Goal: Information Seeking & Learning: Find specific fact

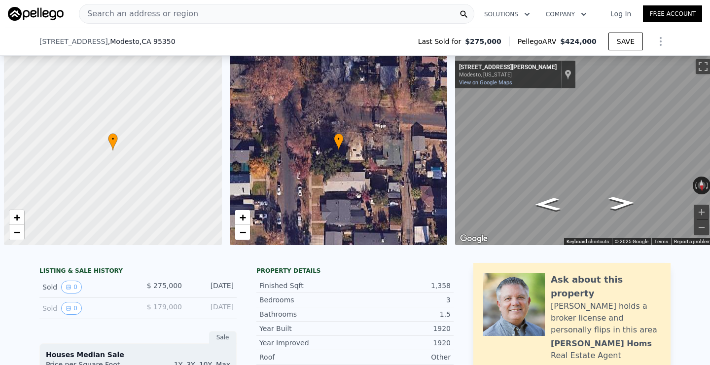
select select "30"
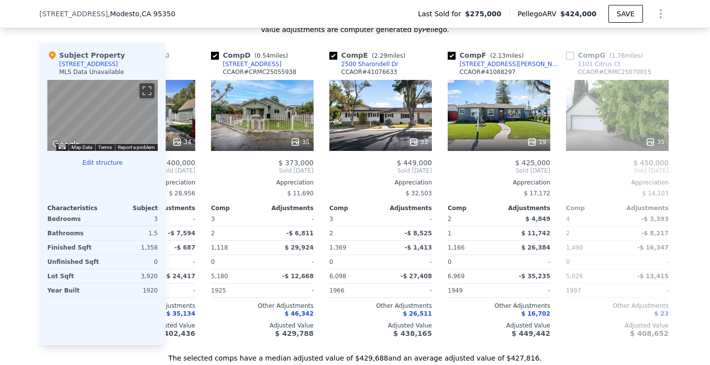
scroll to position [0, 335]
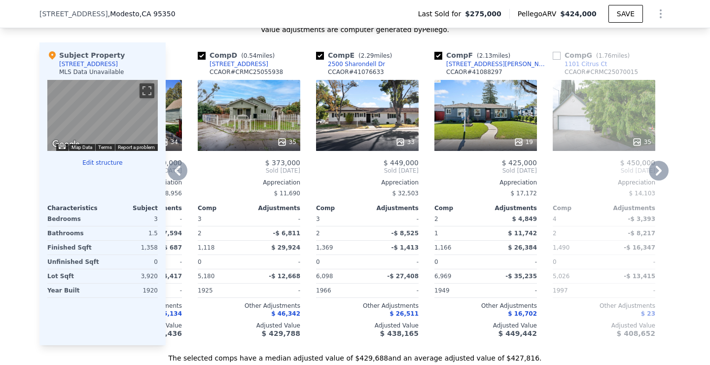
click at [560, 56] on input "checkbox" at bounding box center [557, 56] width 8 height 8
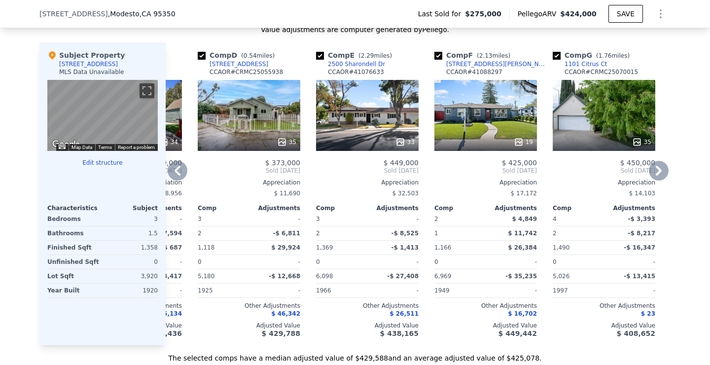
click at [556, 56] on input "checkbox" at bounding box center [557, 56] width 8 height 8
checkbox input "false"
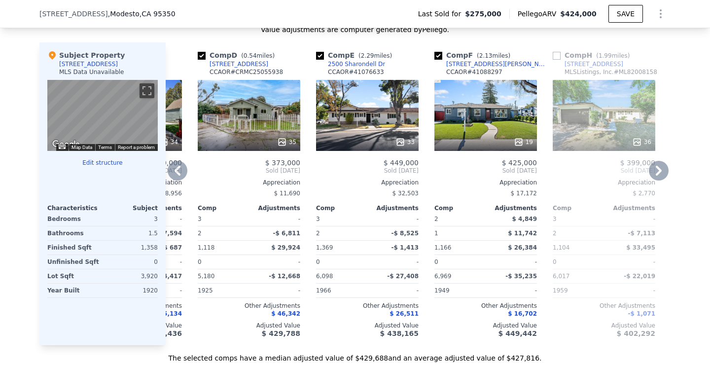
click at [558, 56] on input "checkbox" at bounding box center [557, 56] width 8 height 8
checkbox input "true"
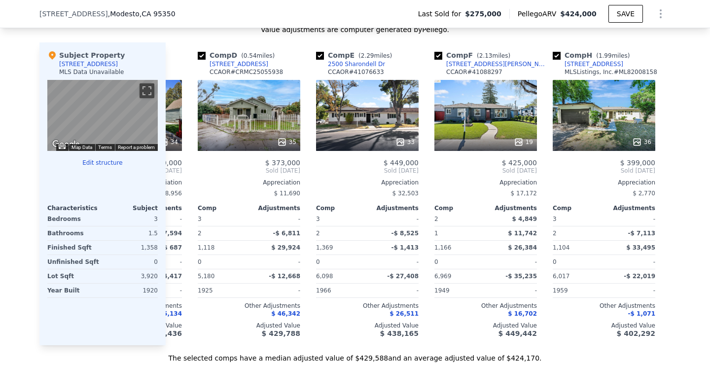
scroll to position [0, 496]
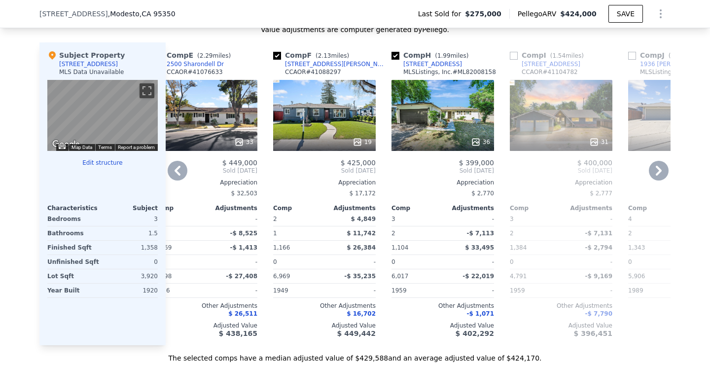
click at [513, 54] on input "checkbox" at bounding box center [514, 56] width 8 height 8
checkbox input "true"
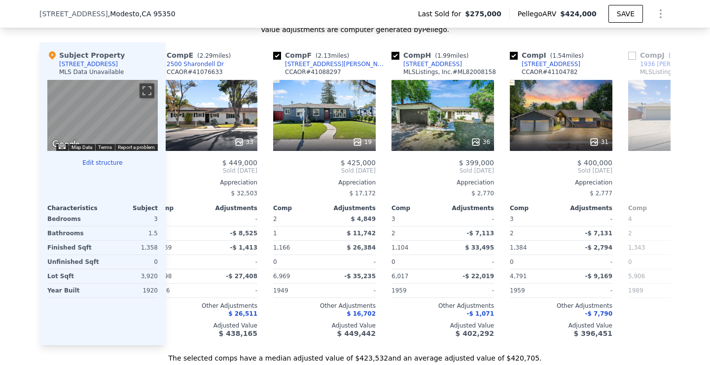
scroll to position [0, 570]
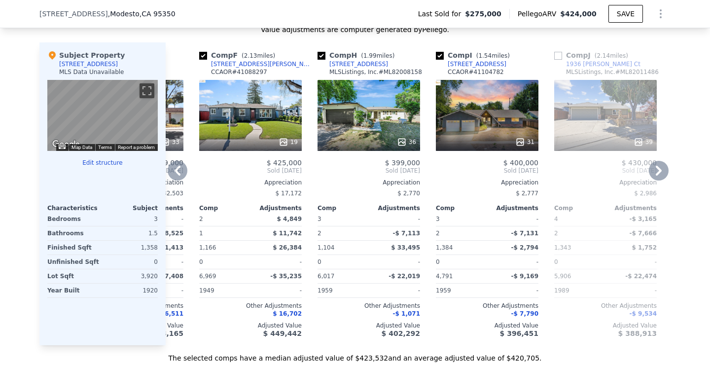
click at [556, 55] on input "checkbox" at bounding box center [558, 56] width 8 height 8
checkbox input "true"
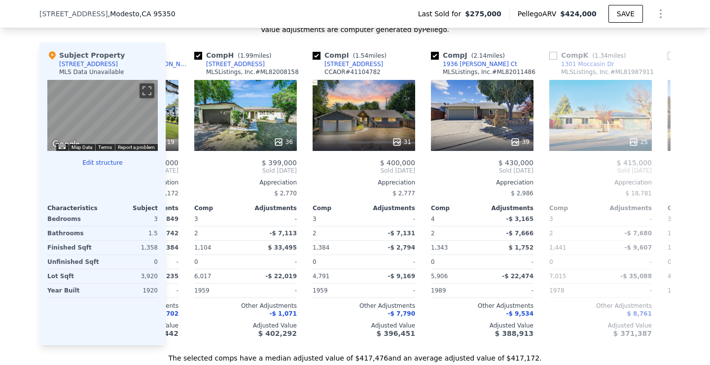
scroll to position [0, 701]
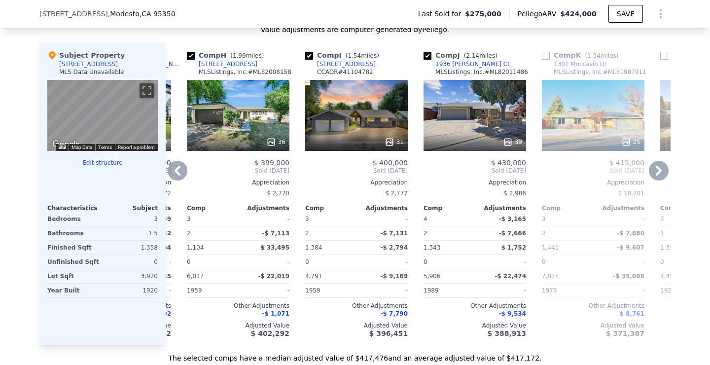
click at [548, 56] on input "checkbox" at bounding box center [546, 56] width 8 height 8
checkbox input "true"
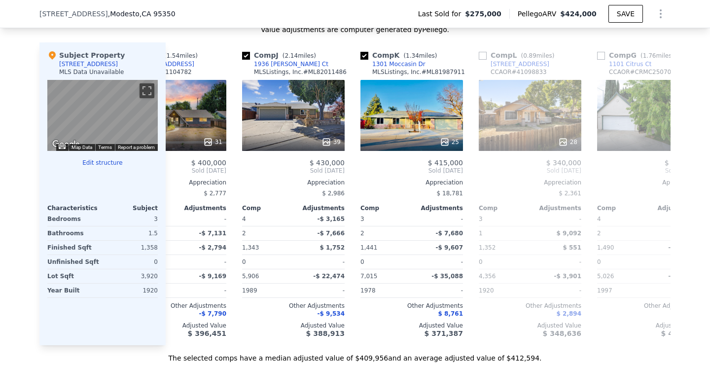
scroll to position [0, 892]
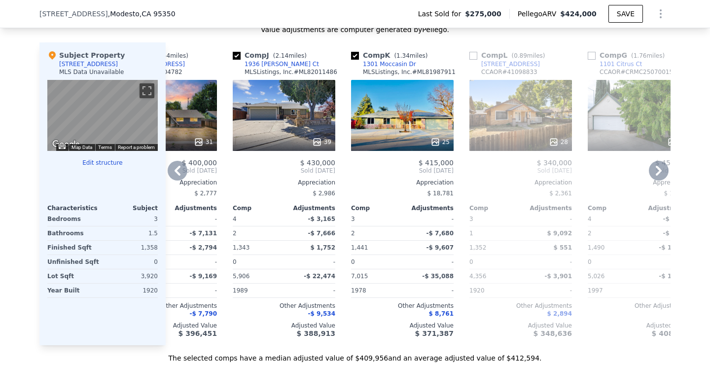
click at [469, 53] on input "checkbox" at bounding box center [473, 56] width 8 height 8
checkbox input "true"
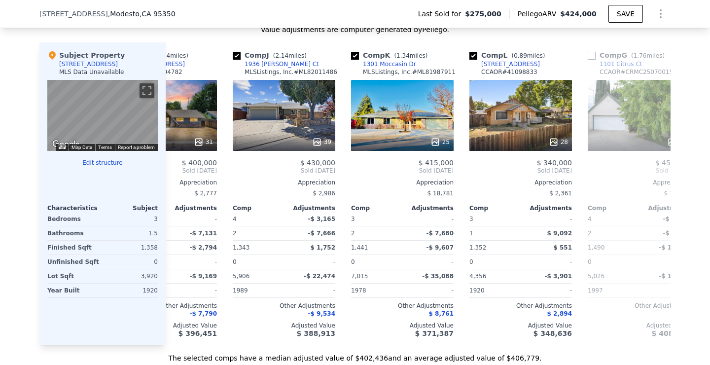
scroll to position [0, 939]
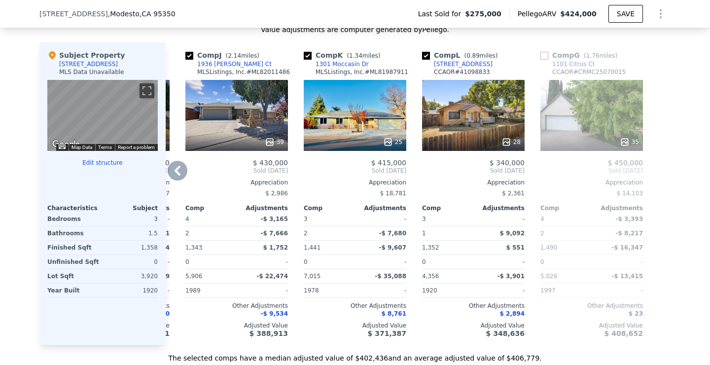
click at [541, 55] on input "checkbox" at bounding box center [545, 56] width 8 height 8
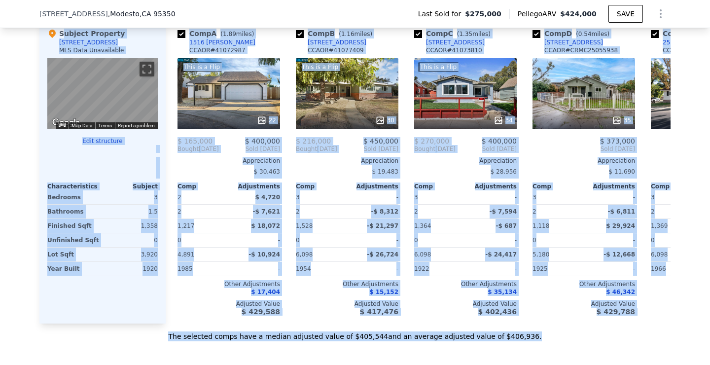
scroll to position [1024, 0]
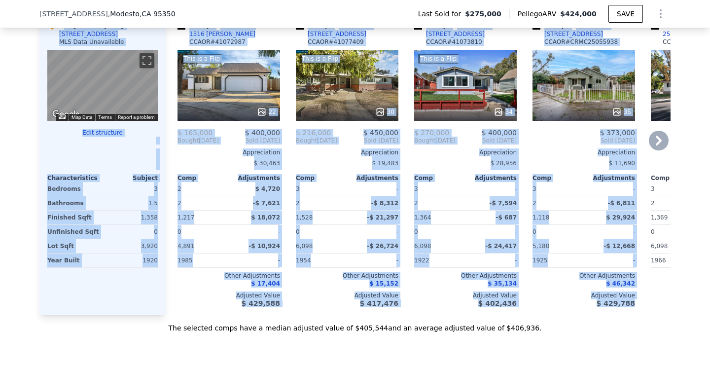
drag, startPoint x: 36, startPoint y: 104, endPoint x: 636, endPoint y: 304, distance: 632.4
click at [636, 304] on div "We found 12 sales that match your search Filters Map Prices Modify Comp Filters…" at bounding box center [355, 61] width 710 height 541
copy div "Subject Property 130 Orange Ave MLS Data Unavailable ← Move left → Move right ↑…"
checkbox input "false"
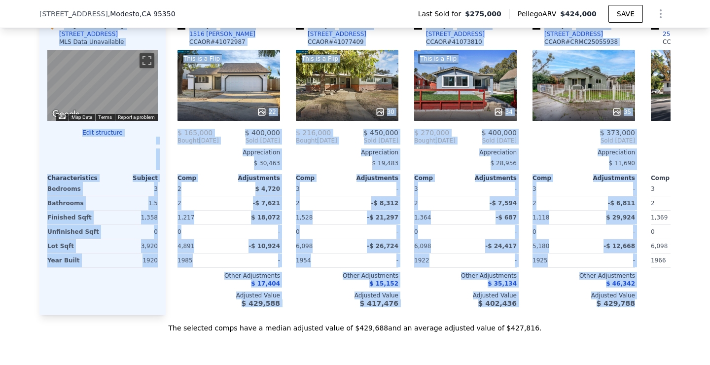
checkbox input "false"
click at [115, 342] on div "Sale Comps Rental Comps We found 12 sales that match your search Filters Map Pr…" at bounding box center [355, 51] width 710 height 649
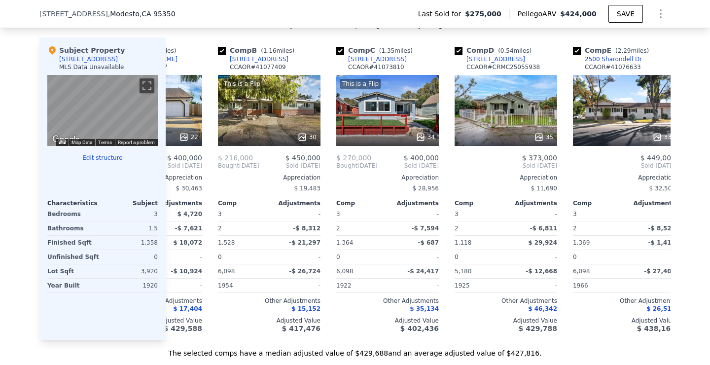
scroll to position [0, 159]
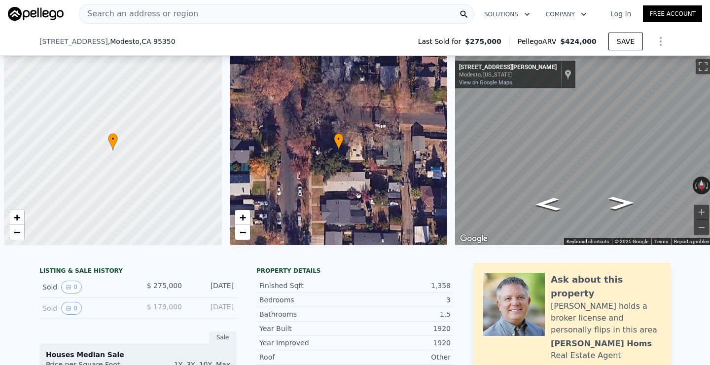
select select "30"
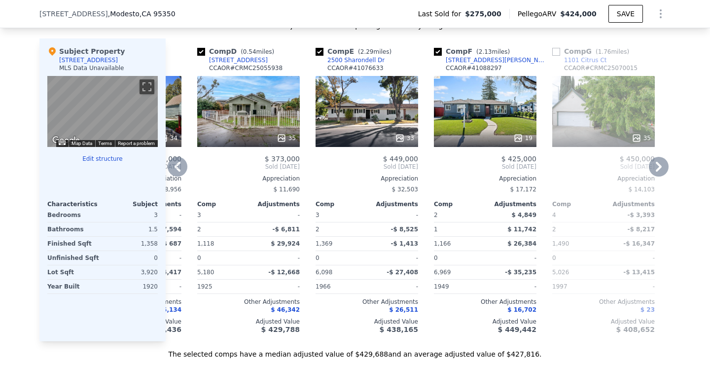
scroll to position [998, 0]
